Goal: Information Seeking & Learning: Check status

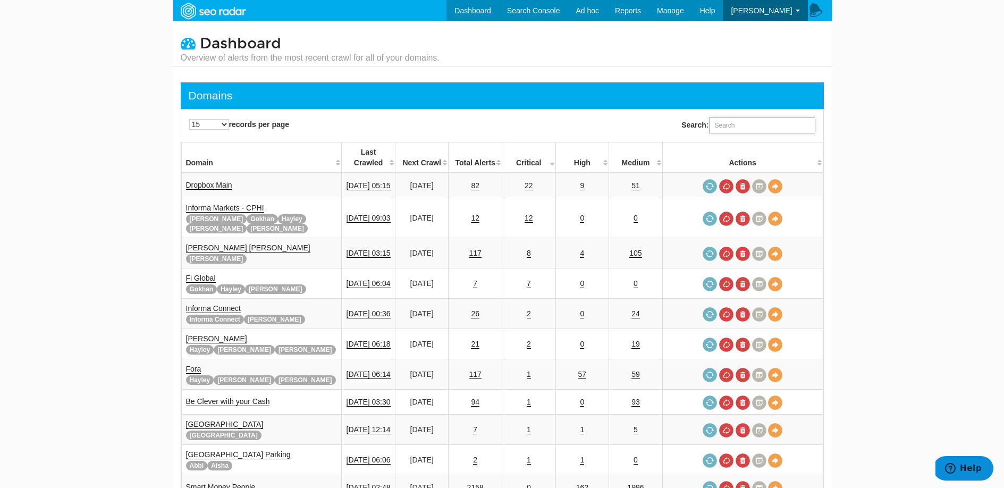
click at [786, 118] on input "Search:" at bounding box center [762, 125] width 106 height 16
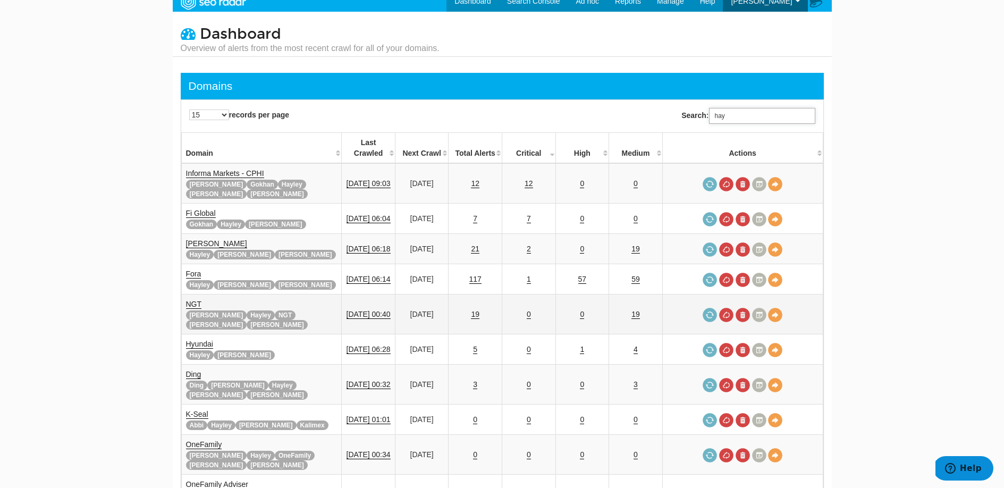
scroll to position [7, 0]
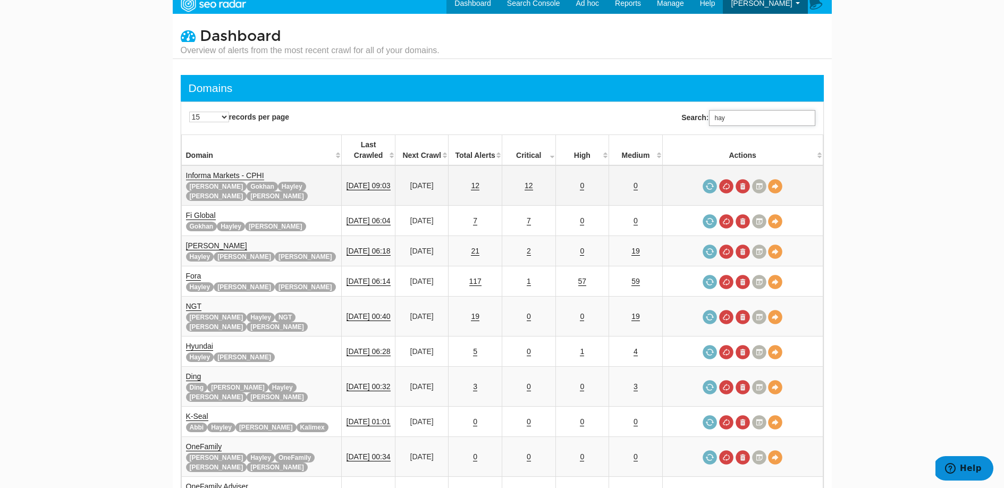
type input "hay"
click at [213, 171] on link "Informa Markets - CPHI" at bounding box center [225, 175] width 78 height 9
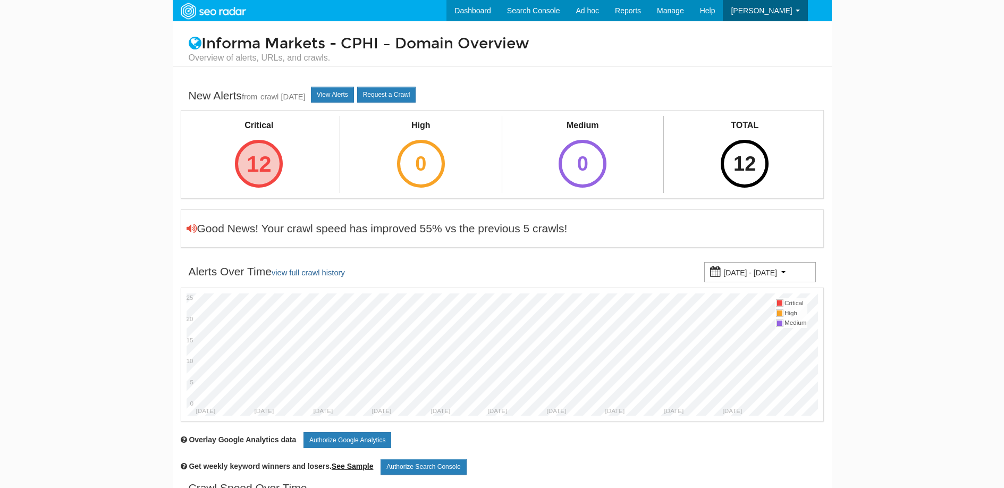
click at [269, 163] on div "12" at bounding box center [259, 164] width 48 height 48
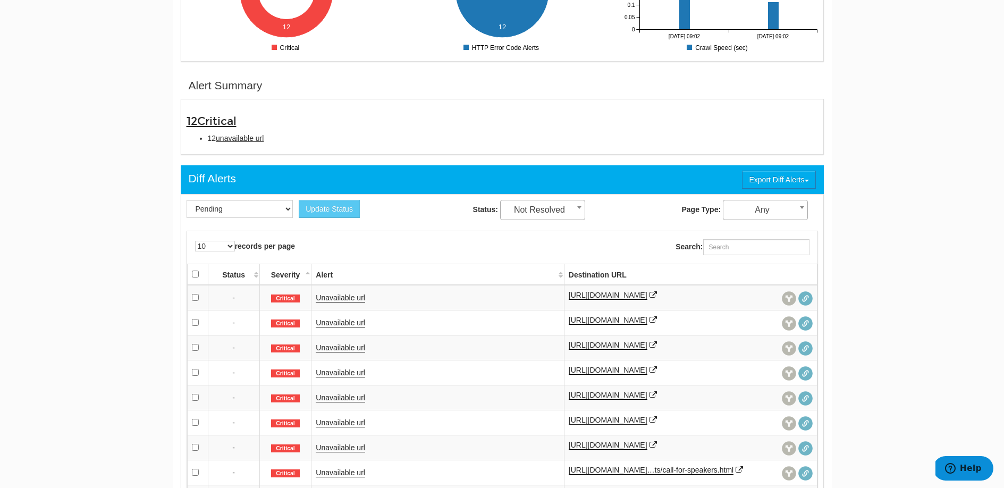
scroll to position [312, 0]
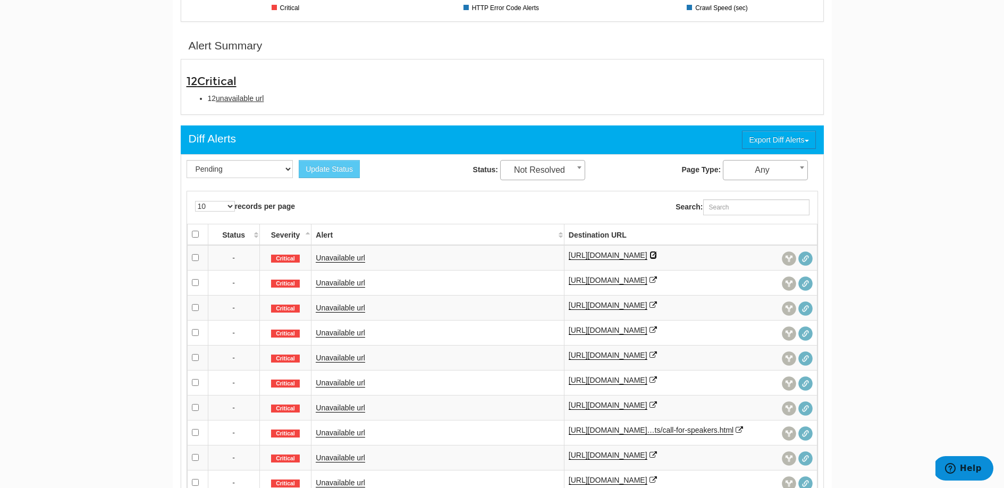
click at [657, 251] on icon at bounding box center [652, 254] width 7 height 7
click at [657, 279] on icon at bounding box center [652, 279] width 7 height 7
click at [649, 309] on icon at bounding box center [652, 304] width 7 height 7
click at [657, 334] on icon at bounding box center [652, 329] width 7 height 7
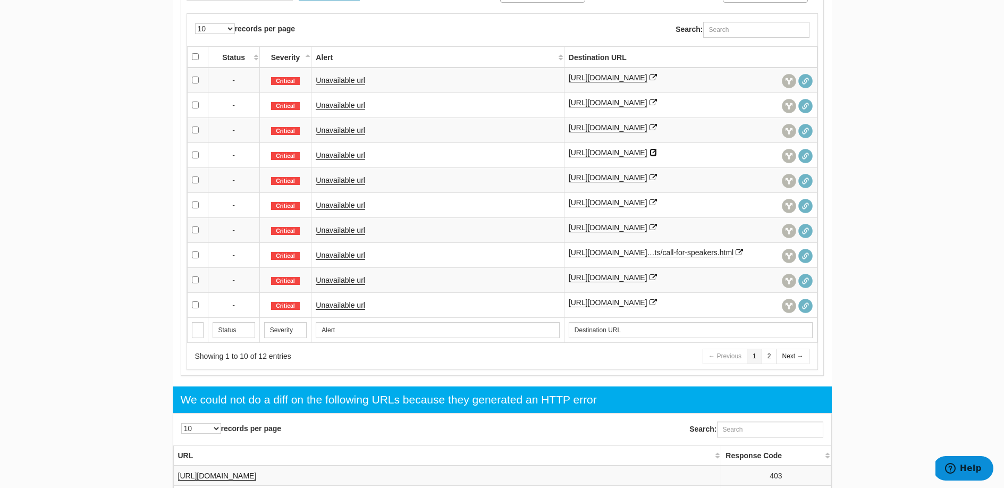
scroll to position [457, 0]
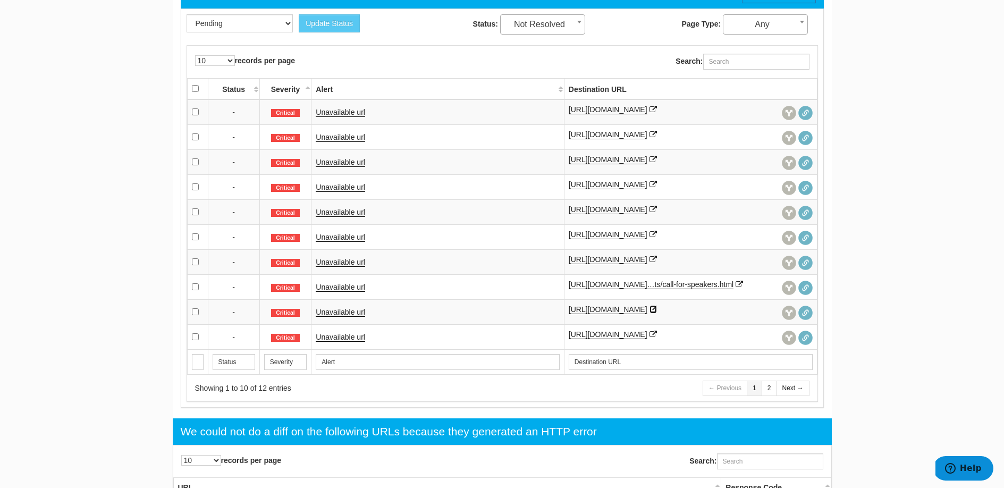
click at [649, 313] on icon at bounding box center [652, 309] width 7 height 7
click at [791, 396] on link "Next →" at bounding box center [792, 387] width 33 height 15
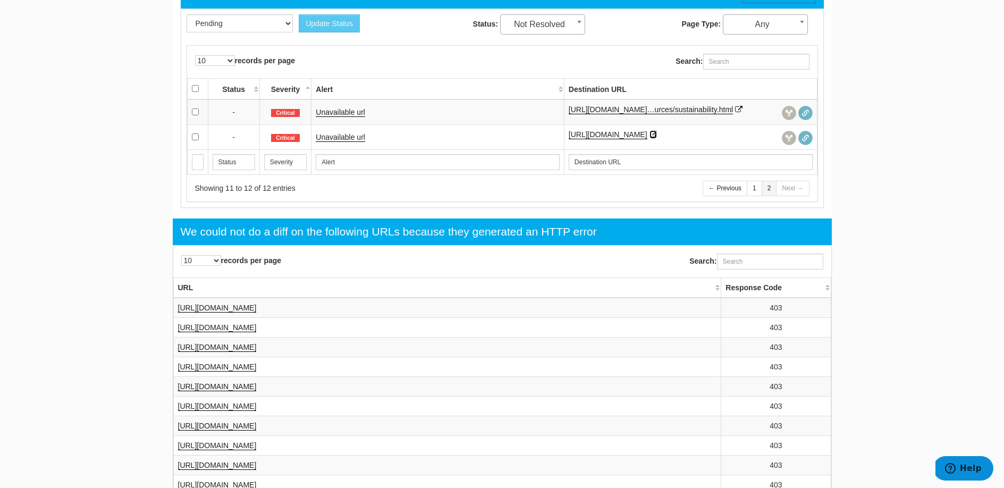
click at [649, 138] on icon at bounding box center [652, 134] width 7 height 7
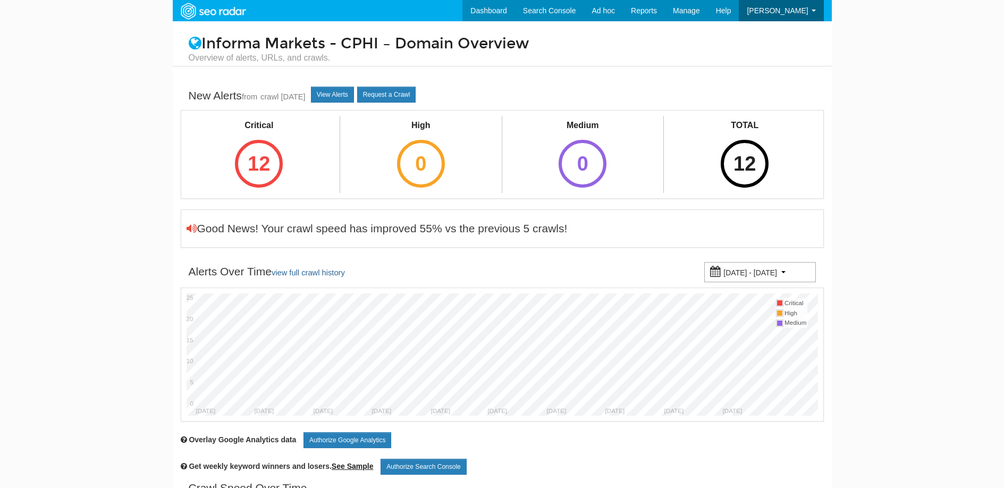
scroll to position [43, 0]
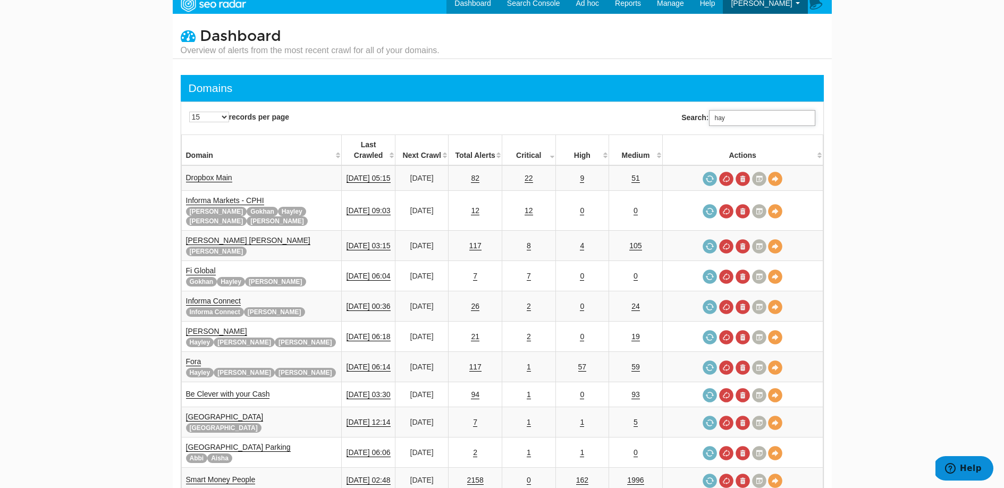
click at [757, 115] on input "hay" at bounding box center [762, 118] width 106 height 16
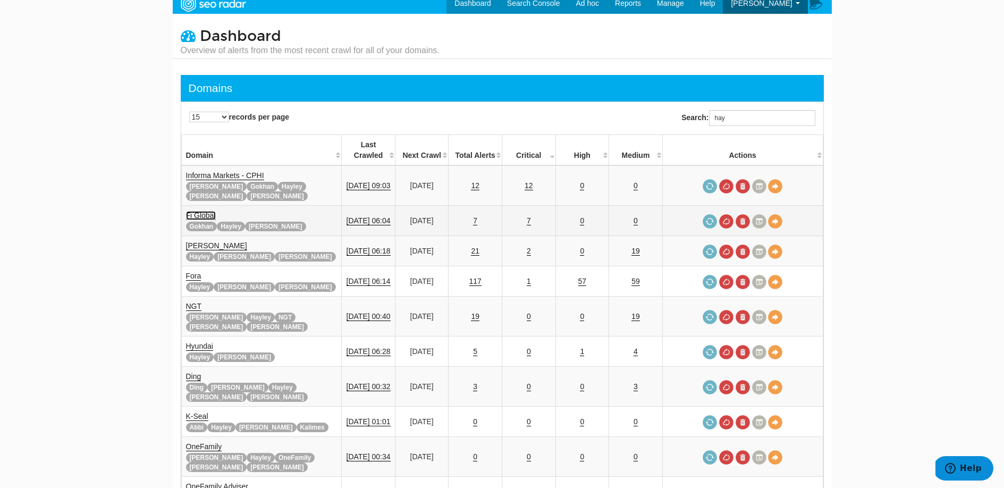
click at [199, 211] on link "Fi Global" at bounding box center [201, 215] width 30 height 9
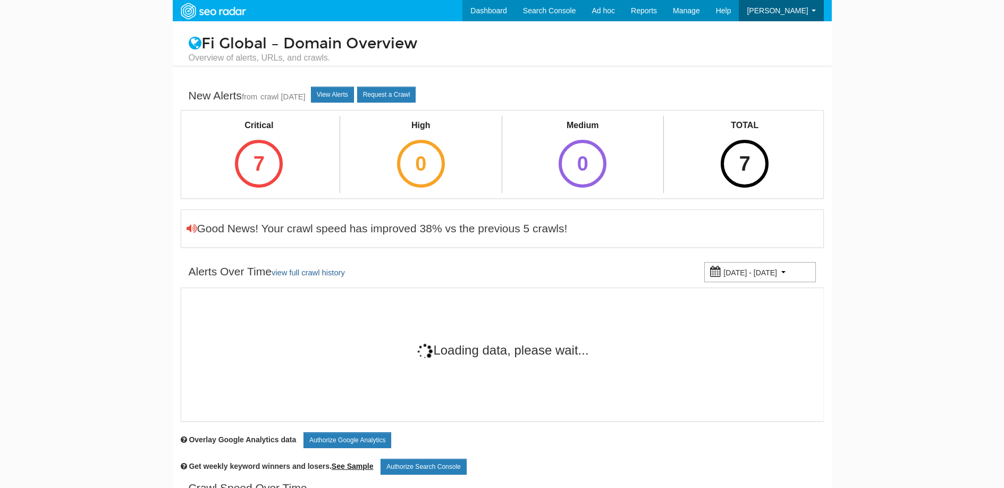
scroll to position [43, 0]
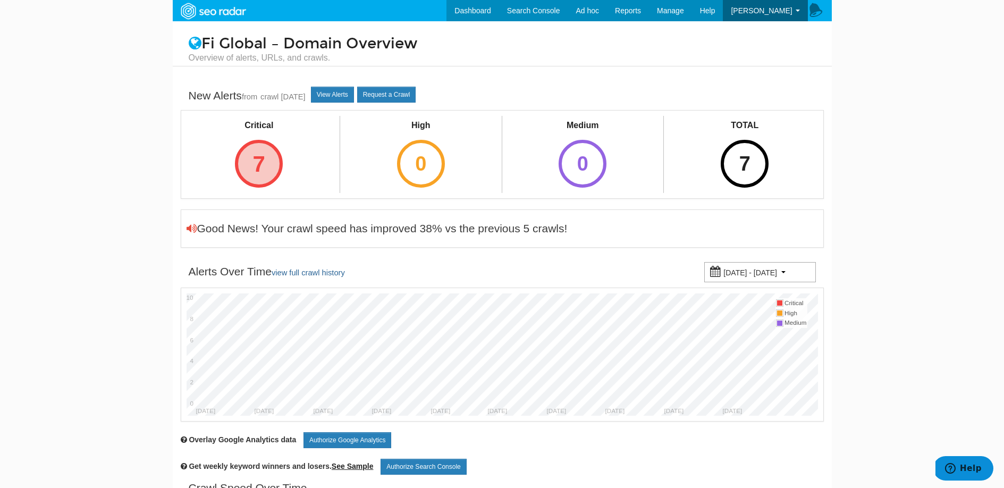
click at [246, 165] on div "7" at bounding box center [259, 164] width 48 height 48
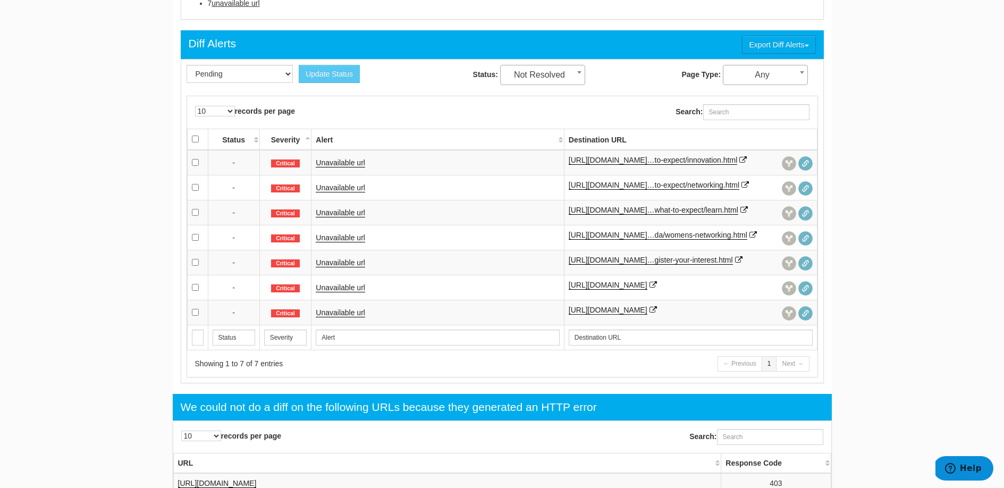
scroll to position [412, 0]
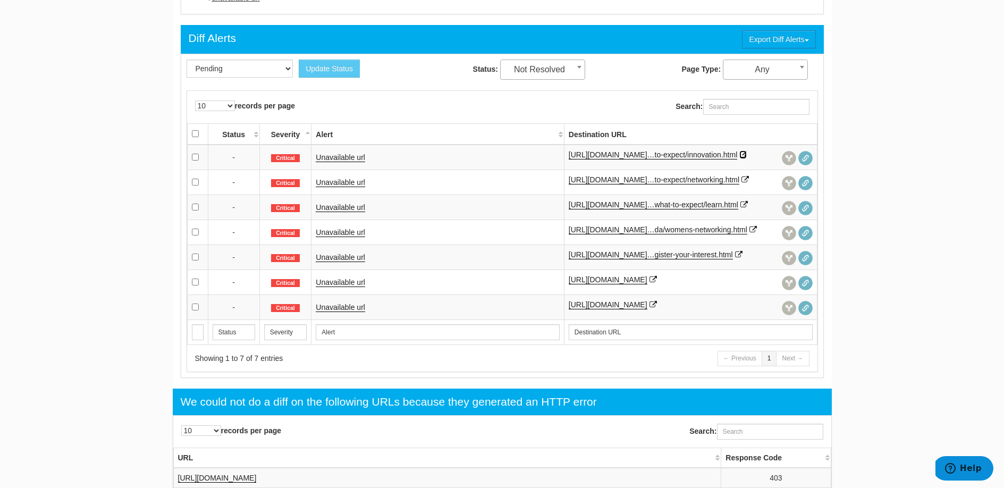
click at [739, 158] on icon at bounding box center [742, 154] width 7 height 7
click at [741, 183] on icon at bounding box center [744, 179] width 7 height 7
click at [735, 258] on icon at bounding box center [738, 254] width 7 height 7
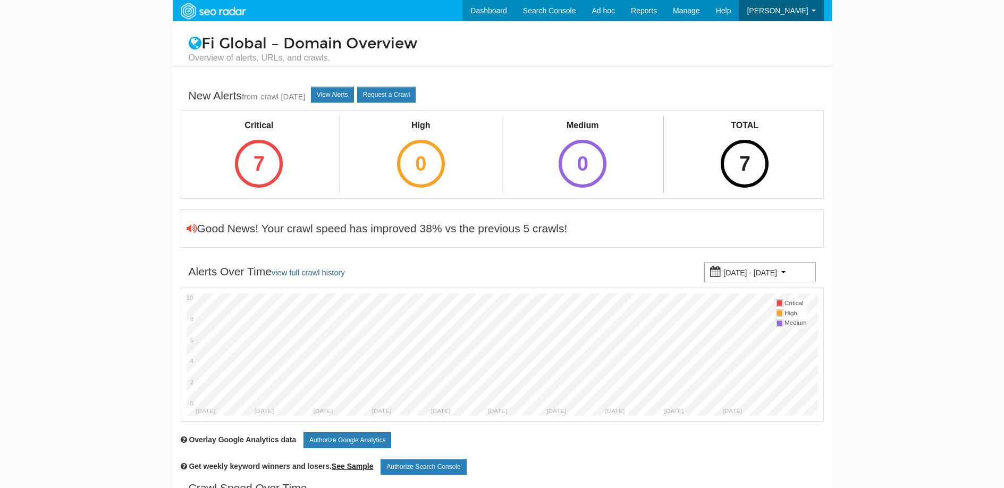
scroll to position [43, 0]
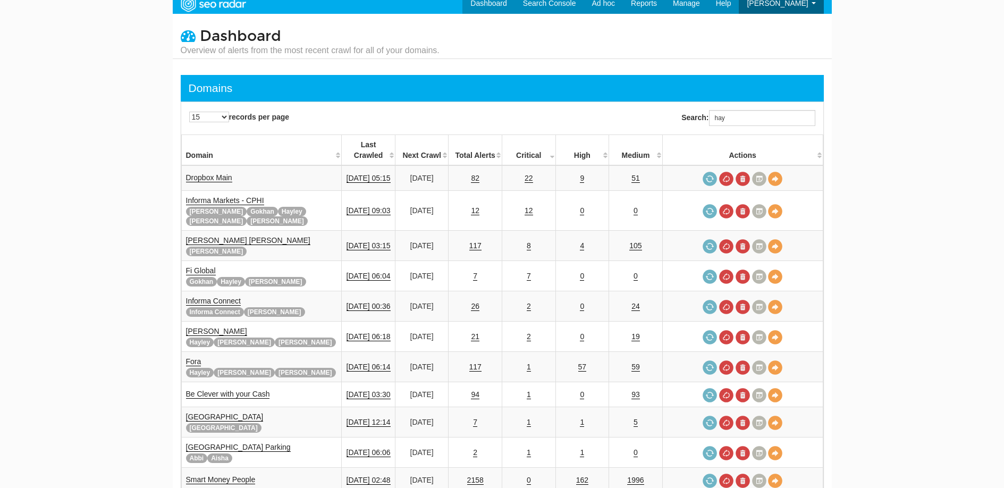
scroll to position [43, 0]
click at [747, 113] on input "hay" at bounding box center [762, 118] width 106 height 16
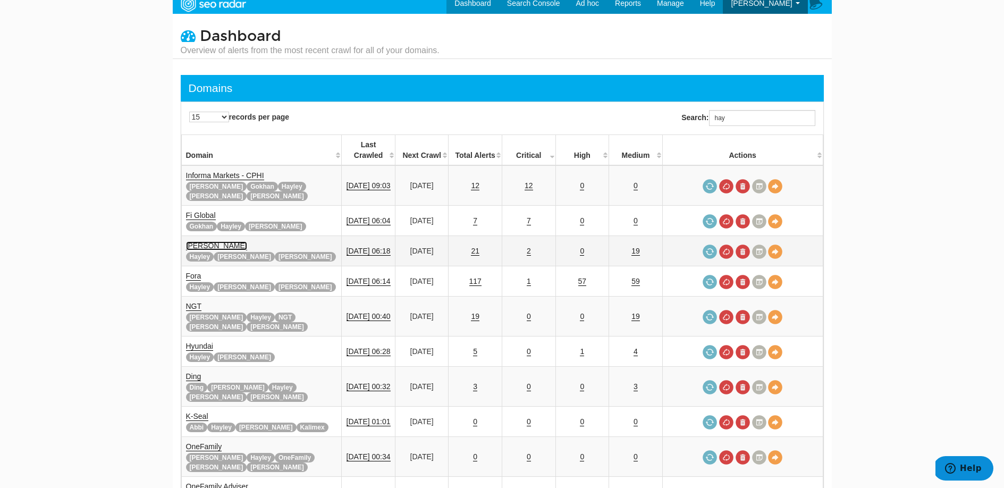
click at [212, 241] on link "[PERSON_NAME]" at bounding box center [216, 245] width 61 height 9
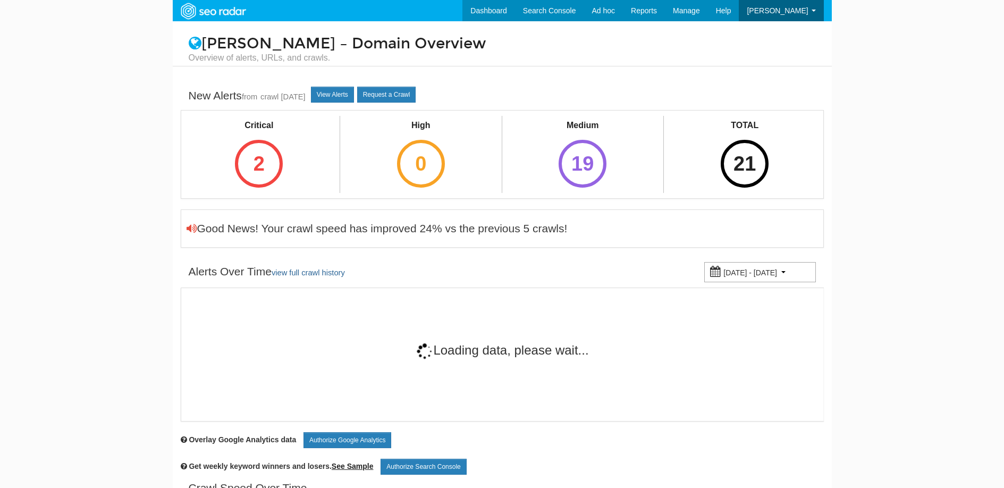
scroll to position [43, 0]
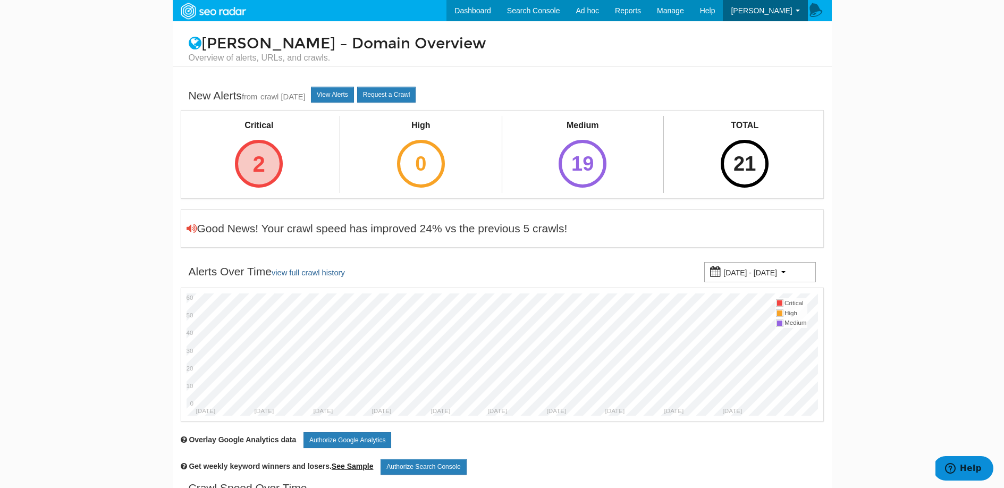
click at [250, 160] on div "2" at bounding box center [259, 164] width 48 height 48
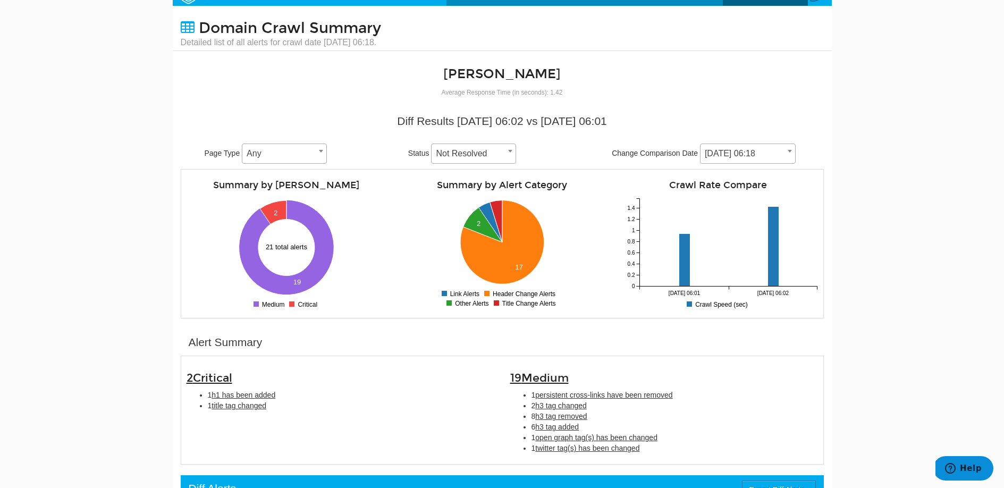
scroll to position [283, 0]
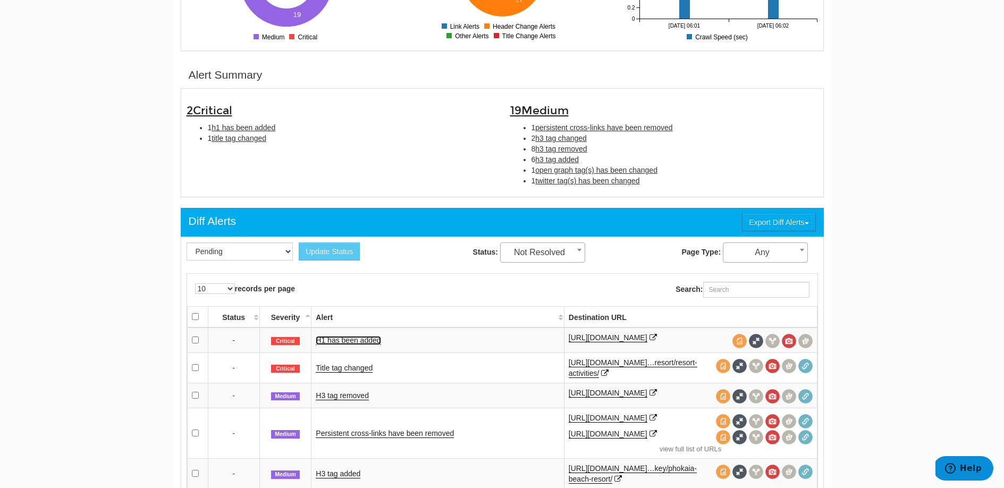
click at [348, 336] on link "H1 has been added" at bounding box center [348, 340] width 65 height 9
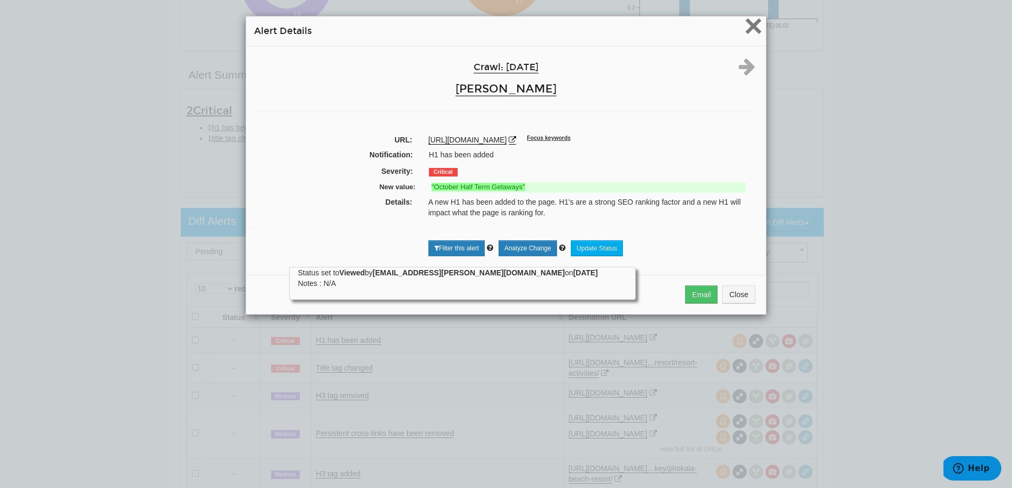
click at [746, 27] on span "×" at bounding box center [753, 26] width 19 height 36
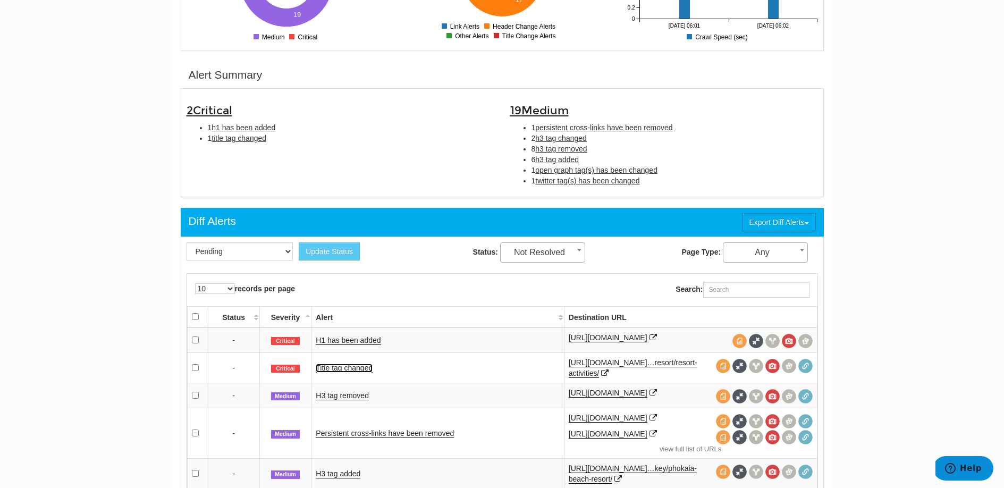
click at [368, 365] on link "Title tag changed" at bounding box center [344, 367] width 57 height 9
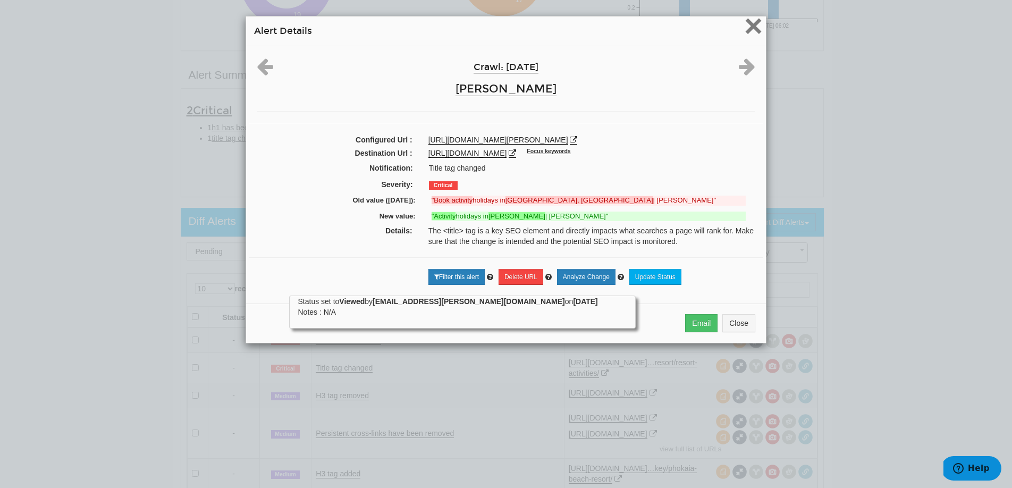
click at [749, 31] on span "×" at bounding box center [753, 26] width 19 height 36
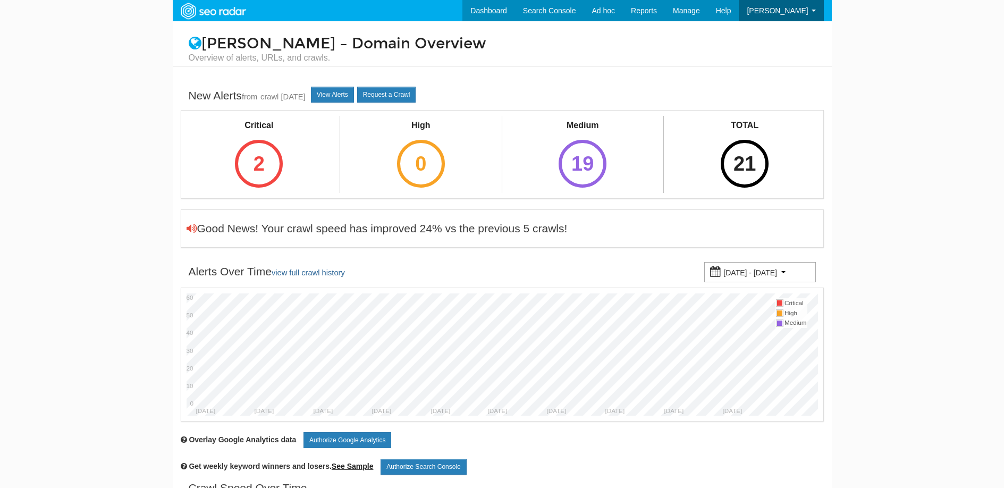
scroll to position [43, 0]
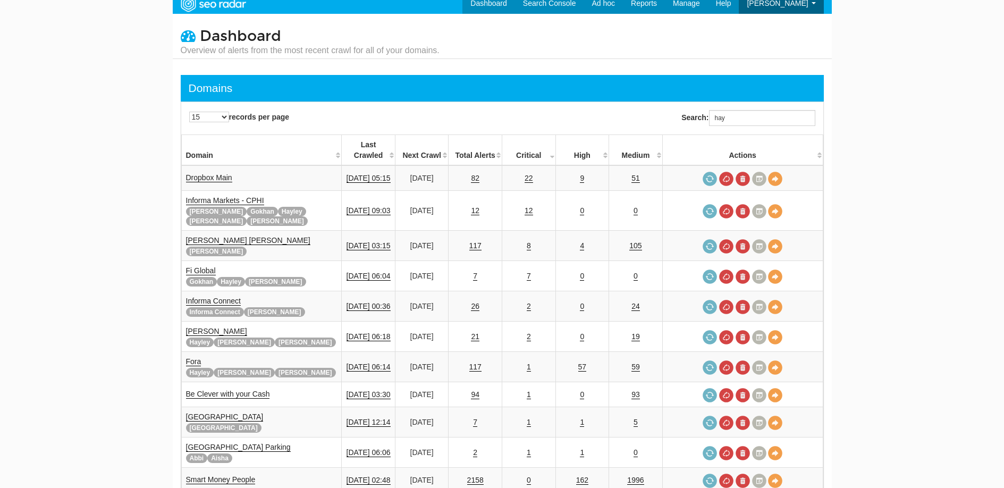
scroll to position [43, 0]
click at [729, 115] on input "hay" at bounding box center [762, 118] width 106 height 16
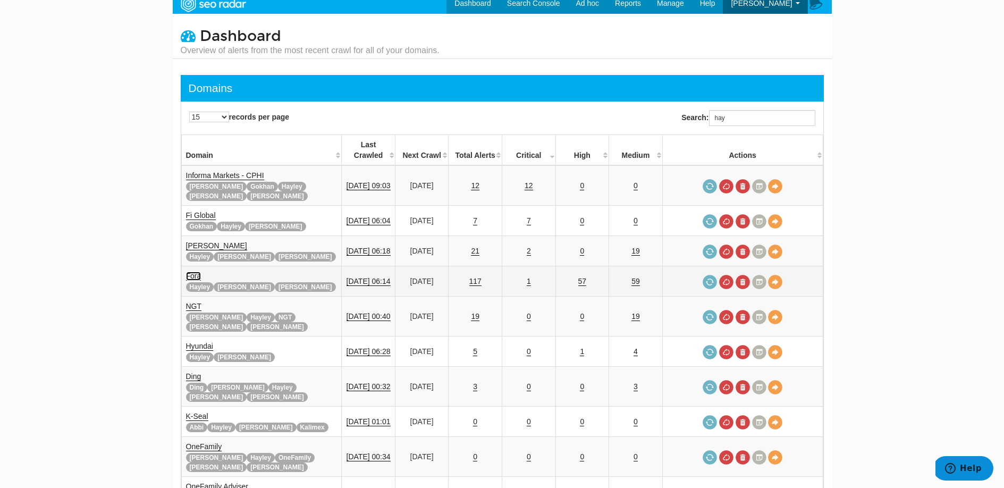
click at [191, 272] on link "Fora" at bounding box center [193, 276] width 15 height 9
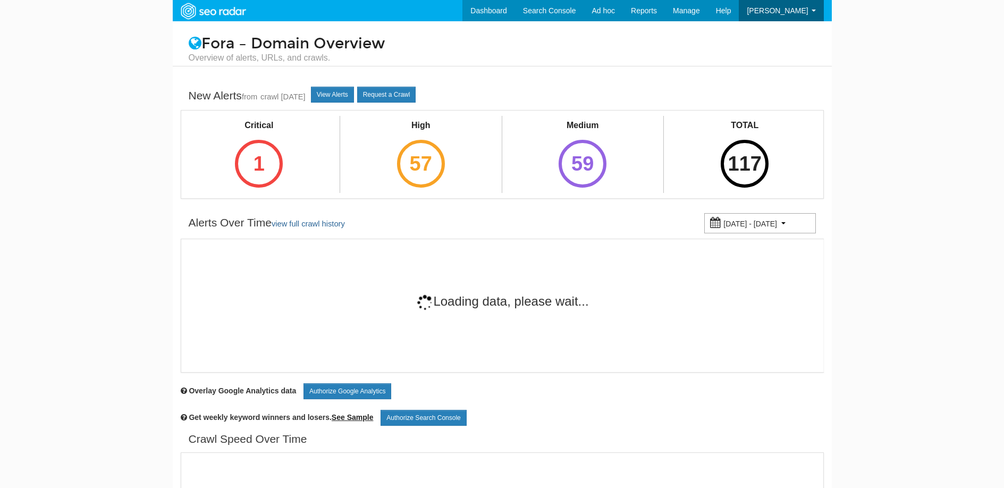
scroll to position [43, 0]
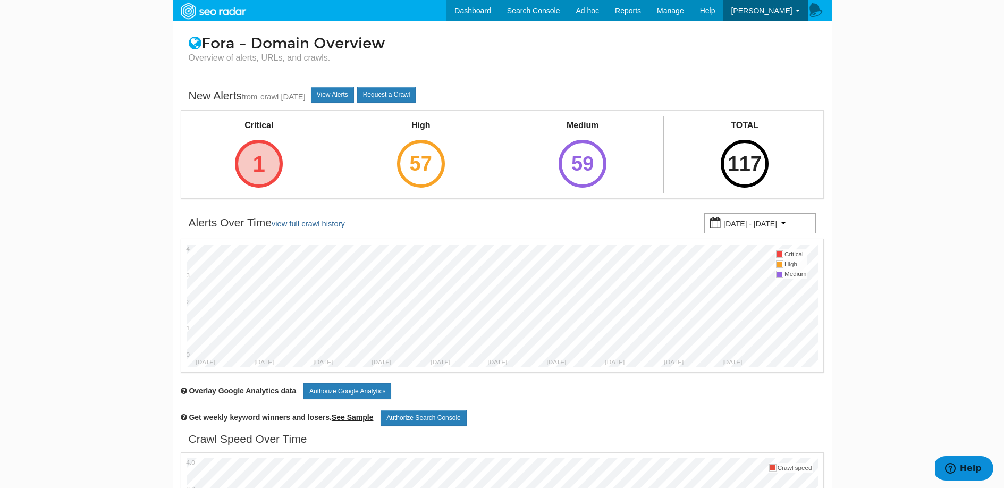
click at [268, 165] on div "1" at bounding box center [259, 164] width 48 height 48
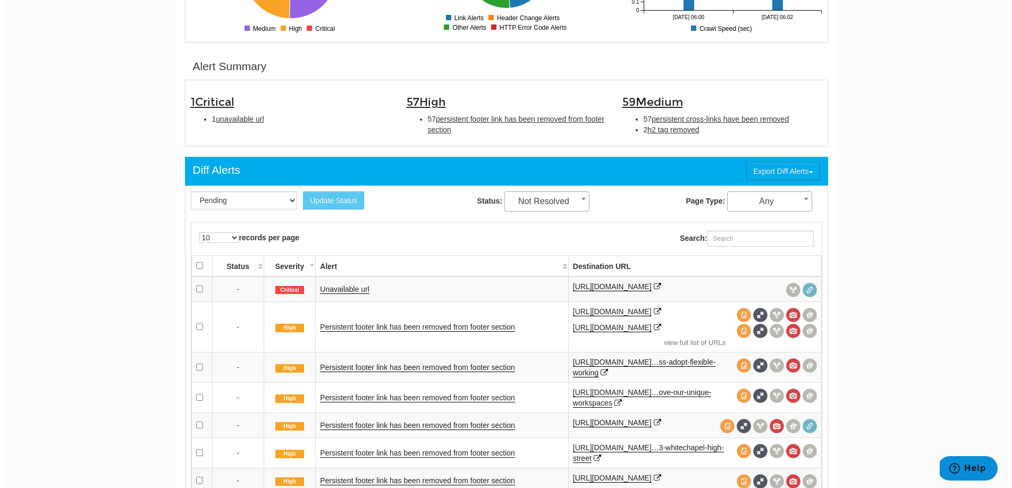
scroll to position [292, 0]
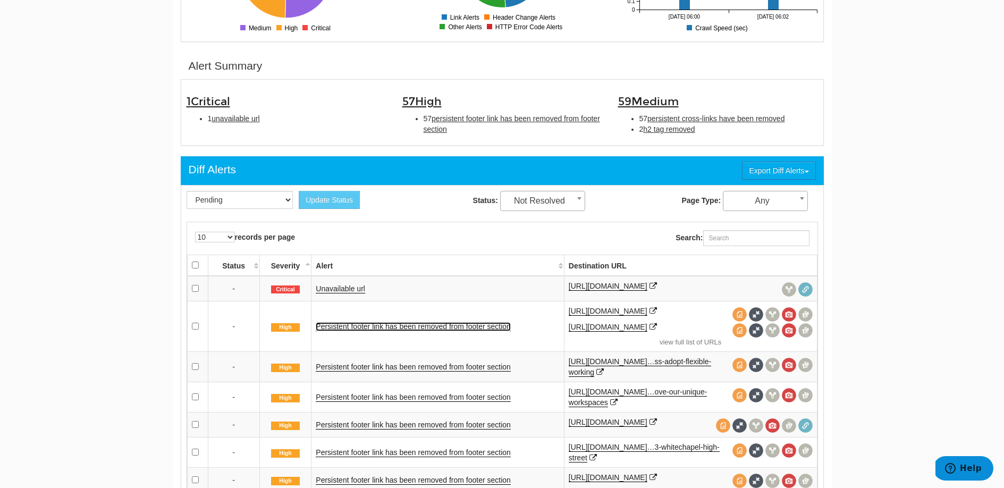
click at [368, 329] on link "Persistent footer link has been removed from footer section" at bounding box center [413, 326] width 195 height 9
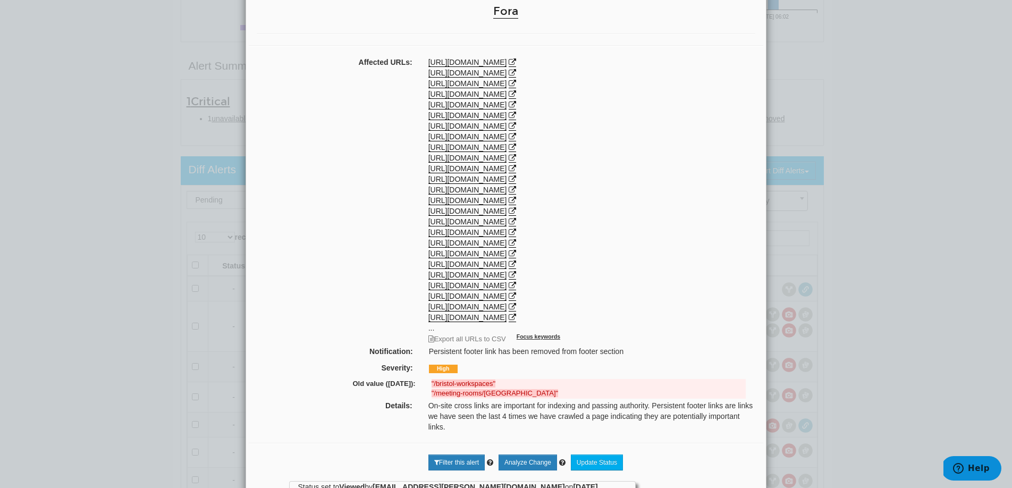
scroll to position [77, 0]
click at [516, 63] on icon at bounding box center [511, 63] width 7 height 7
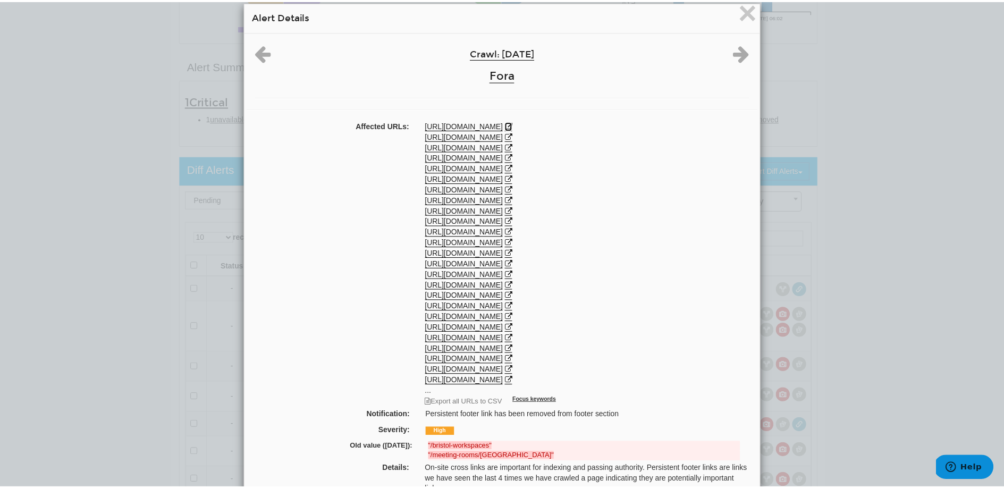
scroll to position [0, 0]
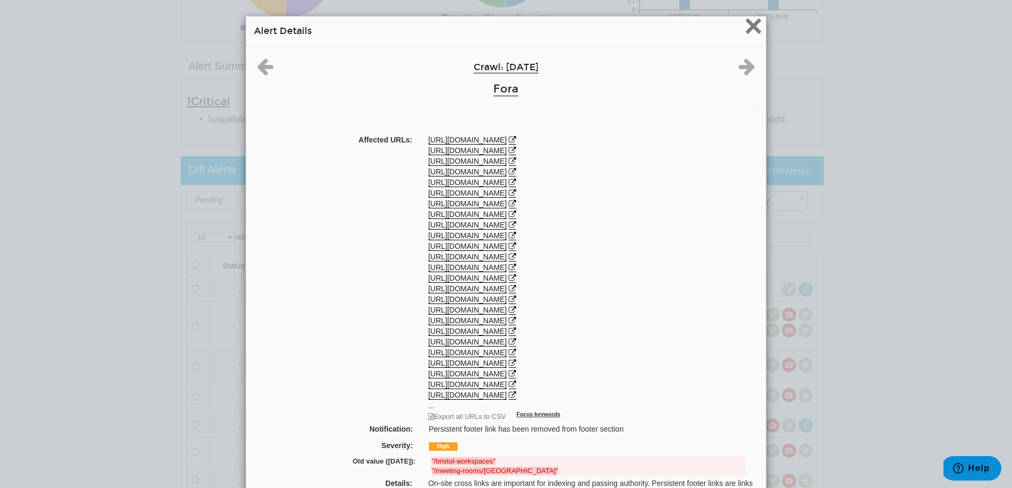
click at [748, 29] on span "×" at bounding box center [753, 26] width 19 height 36
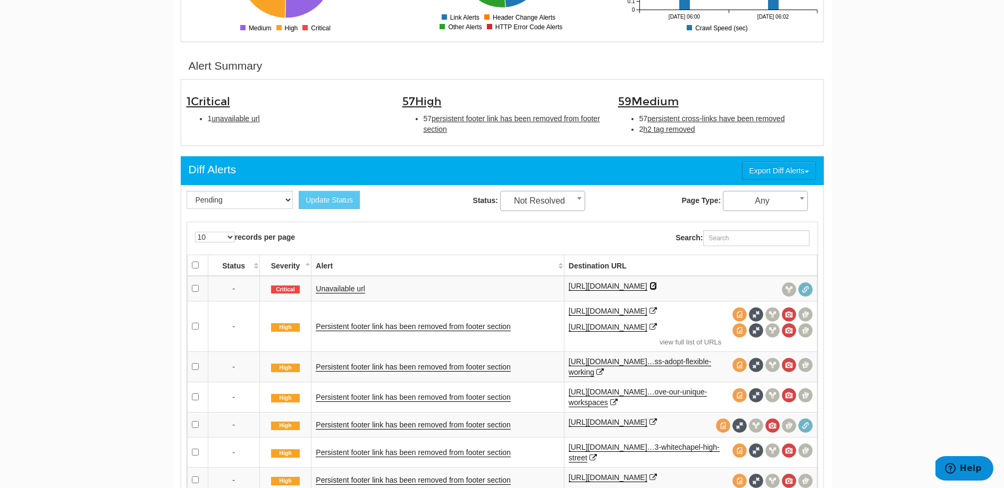
click at [657, 284] on icon at bounding box center [652, 285] width 7 height 7
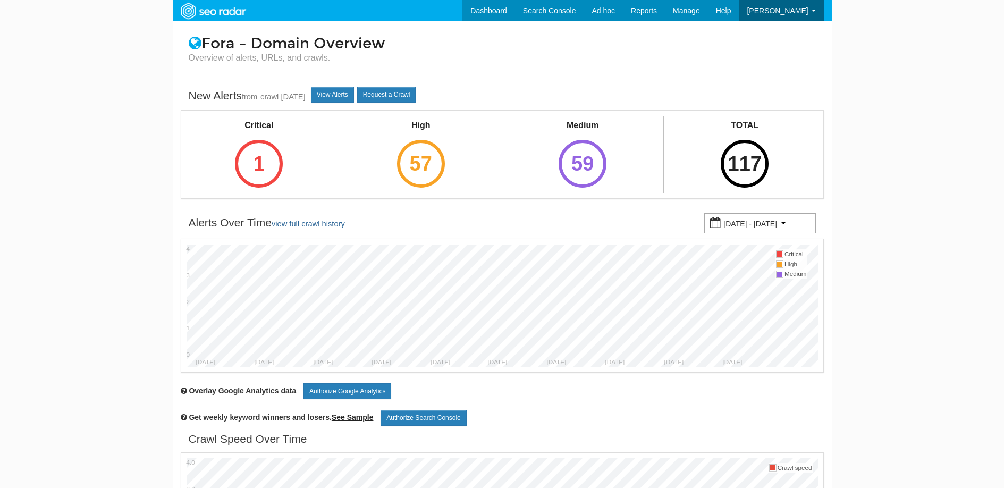
scroll to position [43, 0]
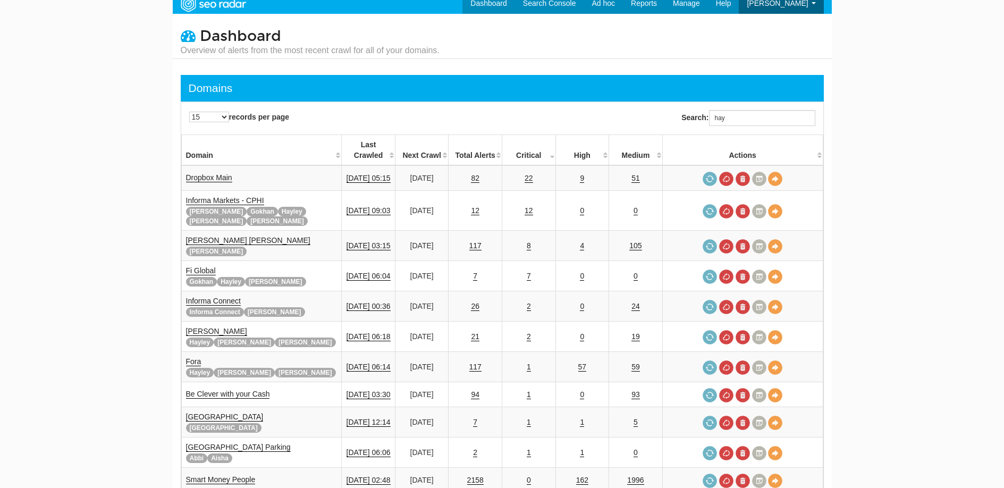
scroll to position [43, 0]
click at [735, 121] on input "hay" at bounding box center [762, 118] width 106 height 16
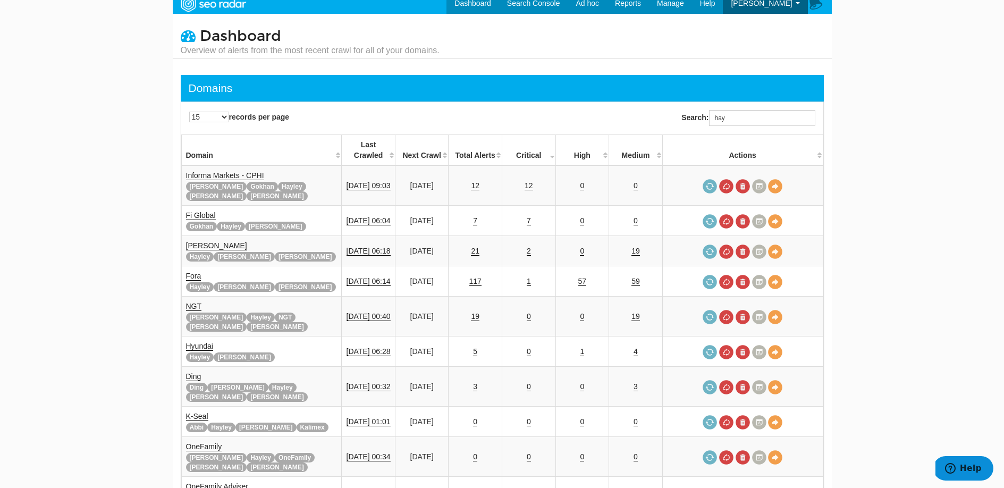
click at [549, 140] on th "Critical" at bounding box center [529, 150] width 54 height 31
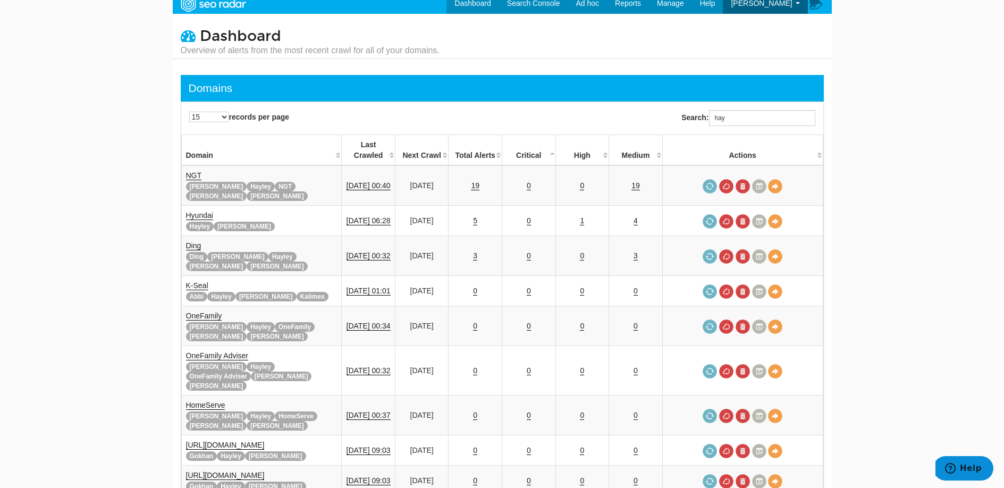
click at [549, 140] on th "Critical" at bounding box center [529, 150] width 54 height 31
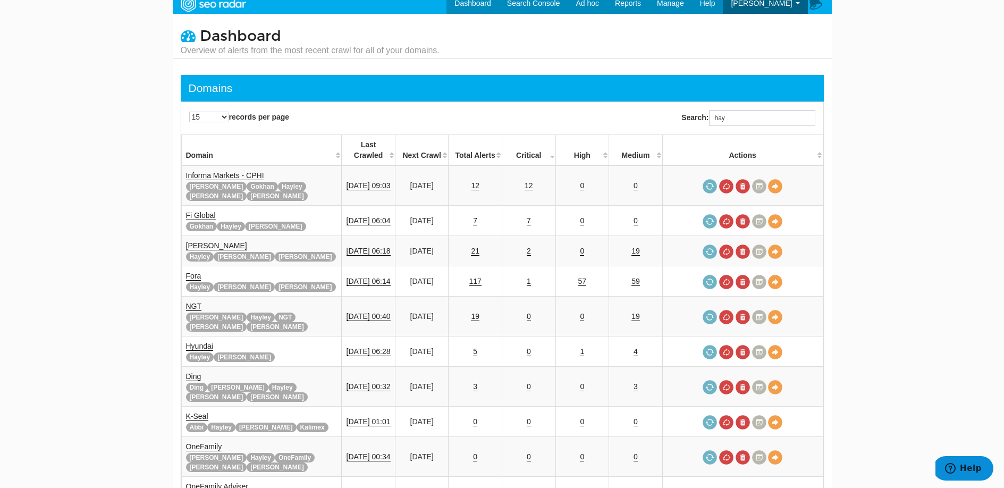
click at [592, 142] on th "High" at bounding box center [582, 150] width 54 height 31
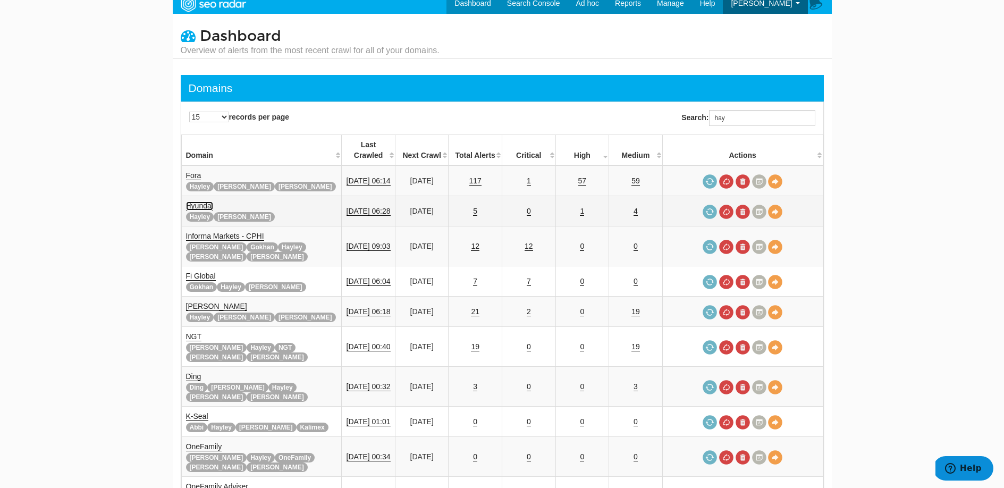
click at [198, 201] on link "Hyundai" at bounding box center [199, 205] width 27 height 9
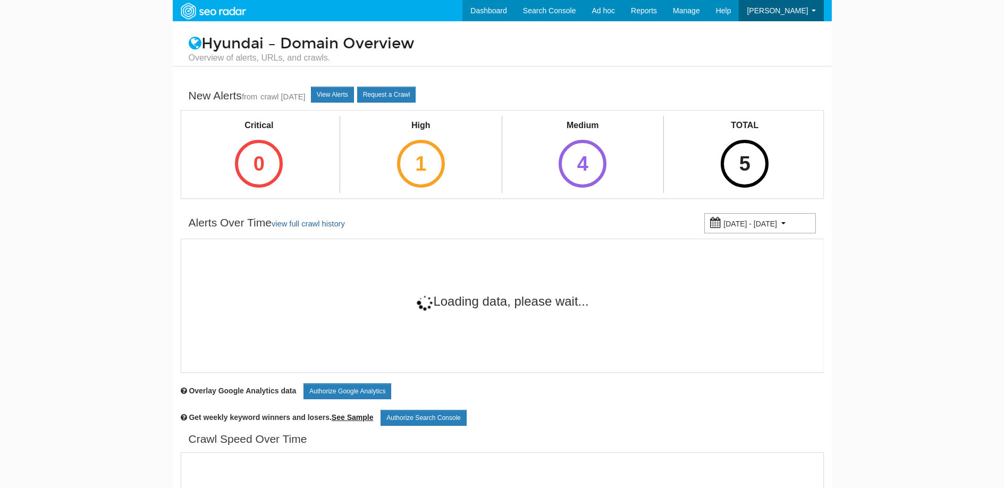
scroll to position [43, 0]
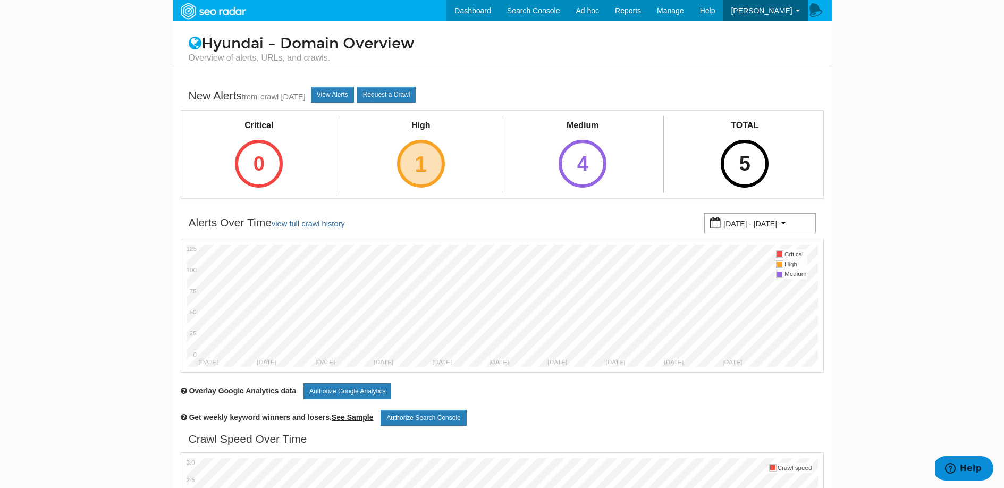
click at [421, 168] on div "1" at bounding box center [421, 164] width 48 height 48
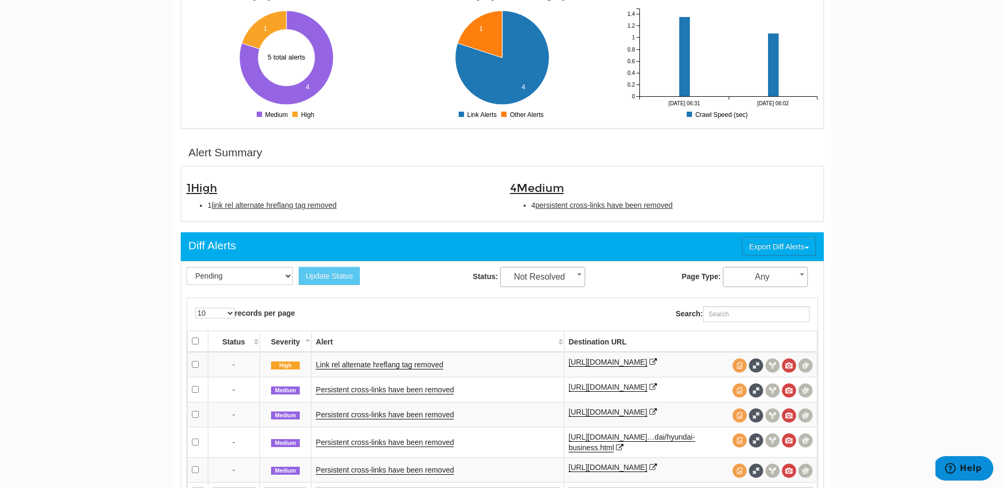
scroll to position [297, 0]
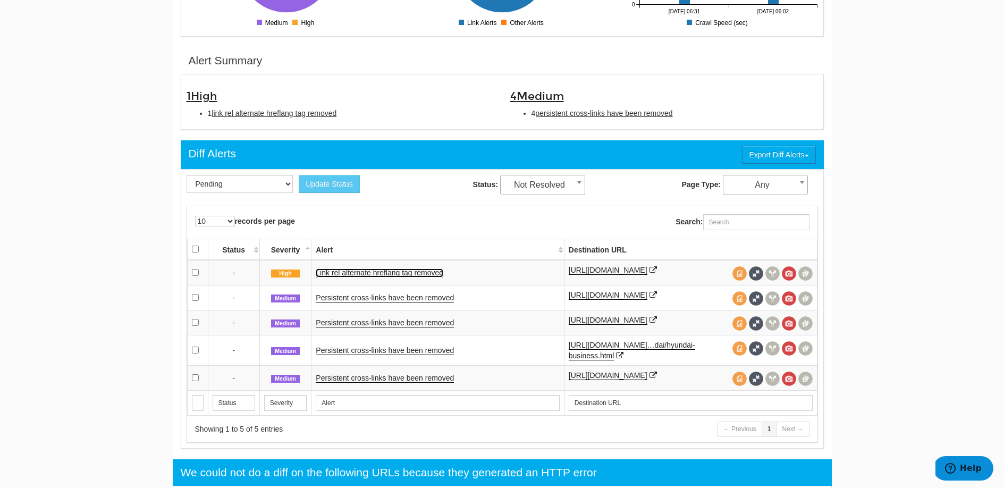
click at [376, 276] on link "Link rel alternate hreflang tag removed" at bounding box center [380, 272] width 128 height 9
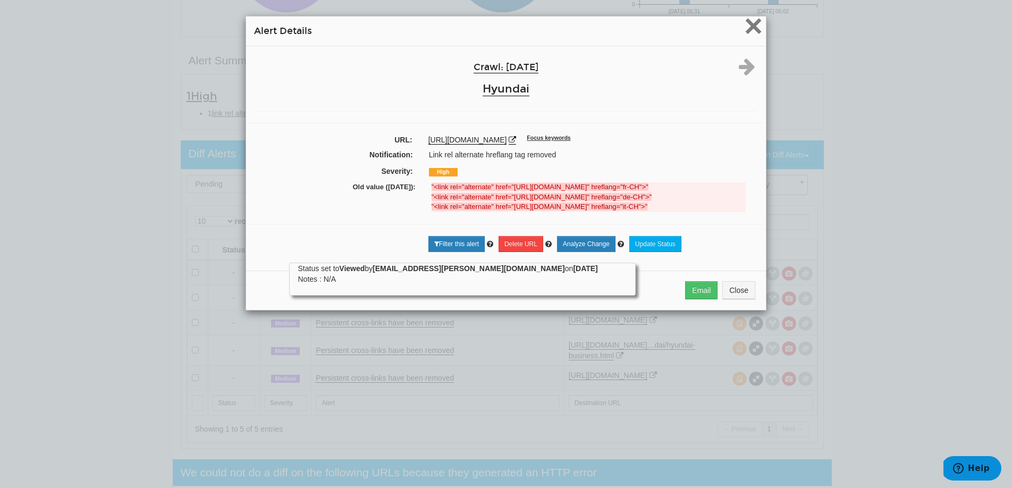
click at [746, 31] on span "×" at bounding box center [753, 26] width 19 height 36
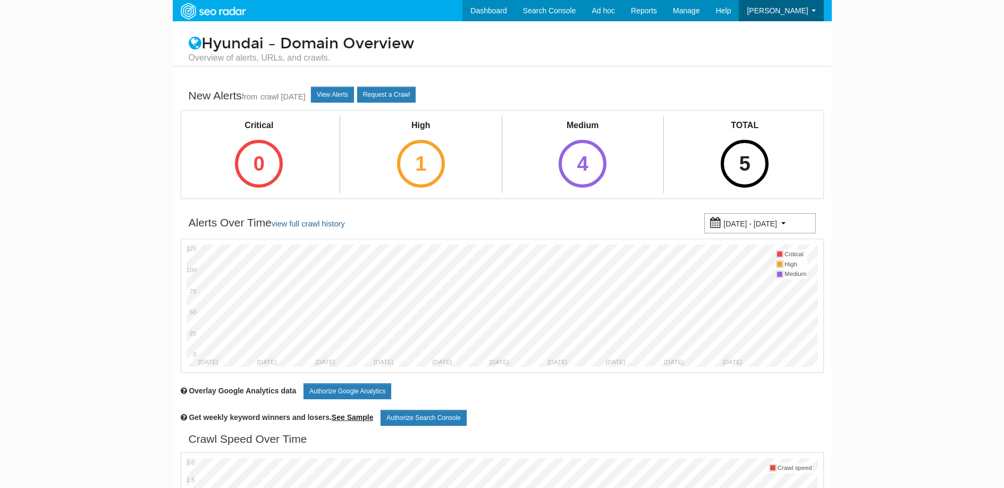
scroll to position [43, 0]
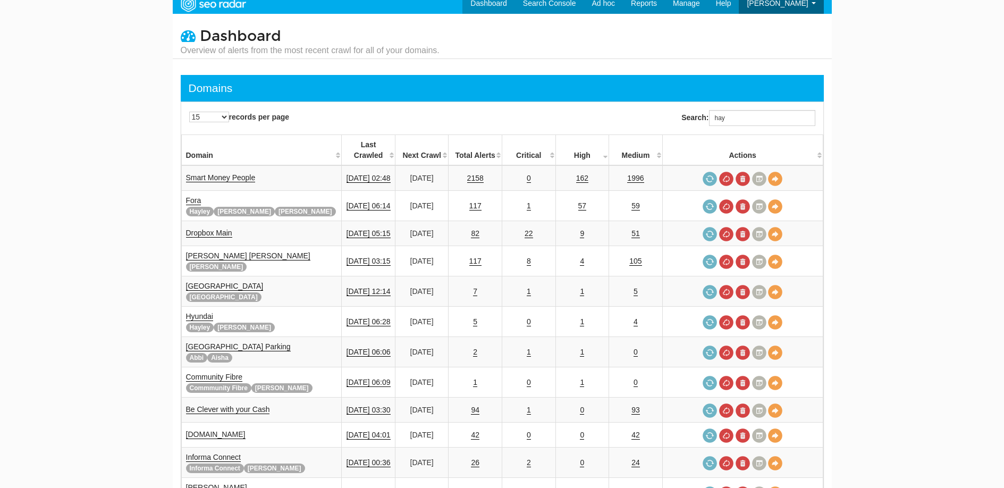
scroll to position [43, 0]
click at [740, 120] on input "hay" at bounding box center [762, 118] width 106 height 16
